Goal: Obtain resource: Download file/media

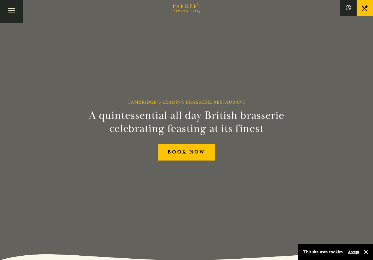
click at [13, 16] on button "Toggle navigation" at bounding box center [11, 11] width 23 height 23
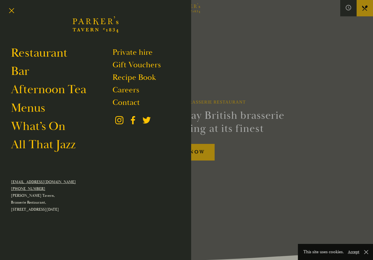
click at [22, 53] on link "Restaurant" at bounding box center [39, 52] width 56 height 15
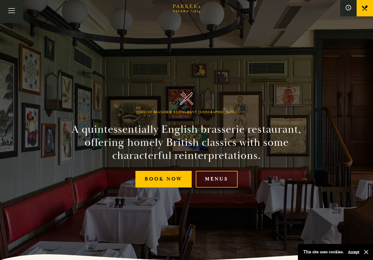
click at [223, 181] on link "Menus" at bounding box center [217, 179] width 42 height 17
click at [10, 9] on button "Toggle navigation" at bounding box center [11, 11] width 23 height 23
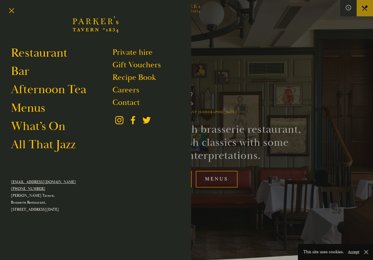
click at [35, 111] on link "Menus" at bounding box center [28, 107] width 34 height 15
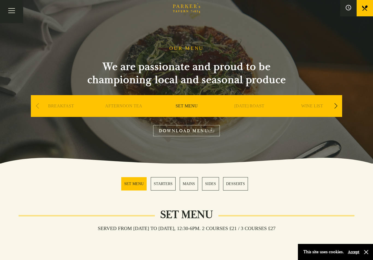
click at [61, 100] on div "BREAKFAST" at bounding box center [61, 114] width 60 height 38
click at [62, 106] on link "BREAKFAST" at bounding box center [61, 114] width 26 height 22
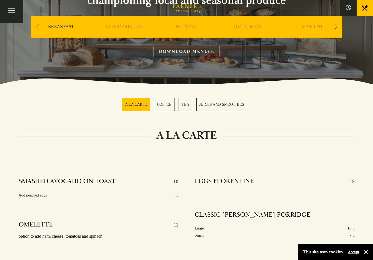
scroll to position [77, 0]
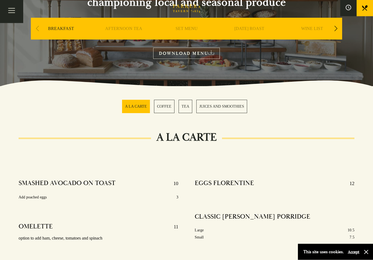
click at [193, 56] on link "DOWNLOAD MENU" at bounding box center [186, 53] width 67 height 11
